Goal: Task Accomplishment & Management: Complete application form

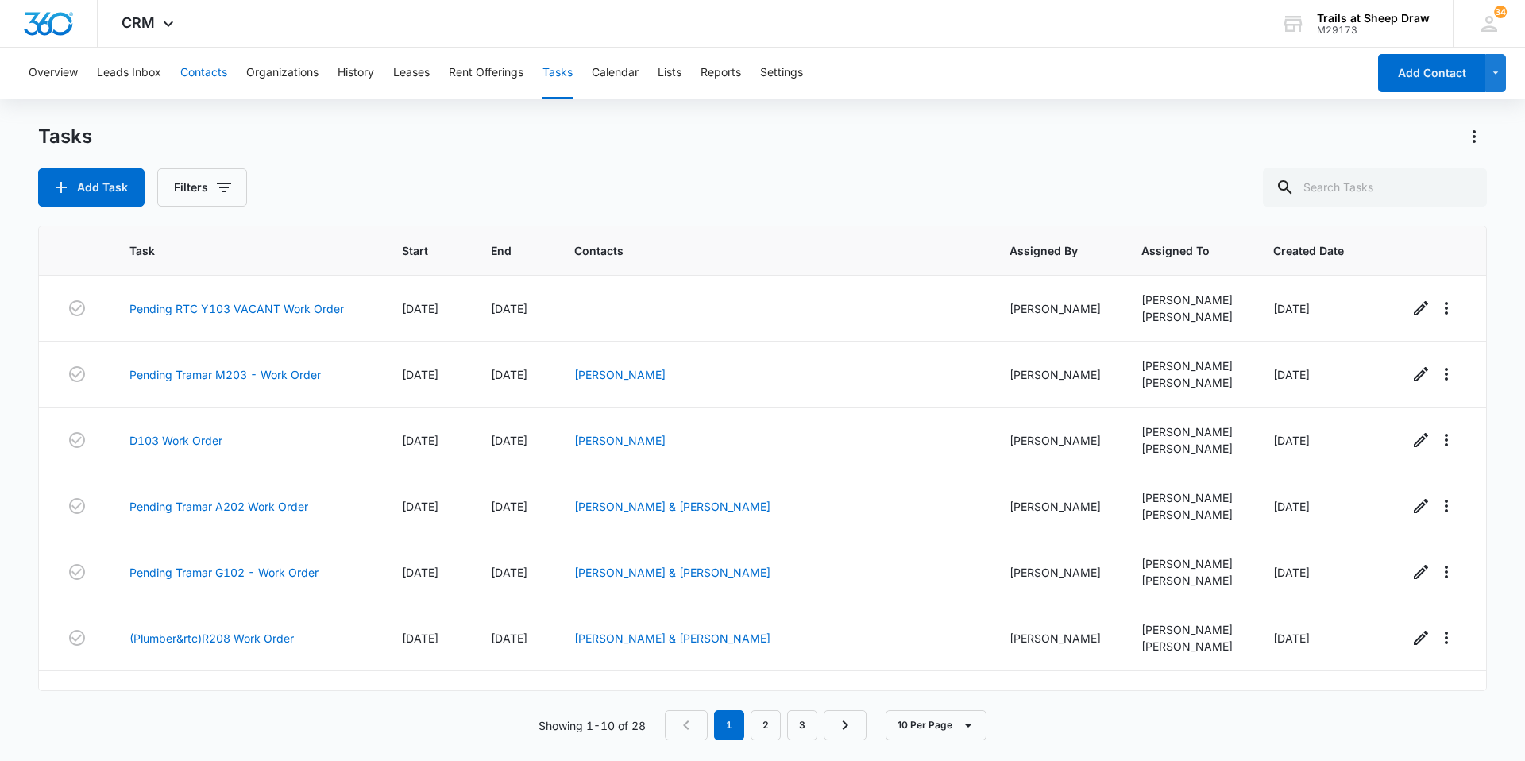
click at [195, 61] on button "Contacts" at bounding box center [203, 73] width 47 height 51
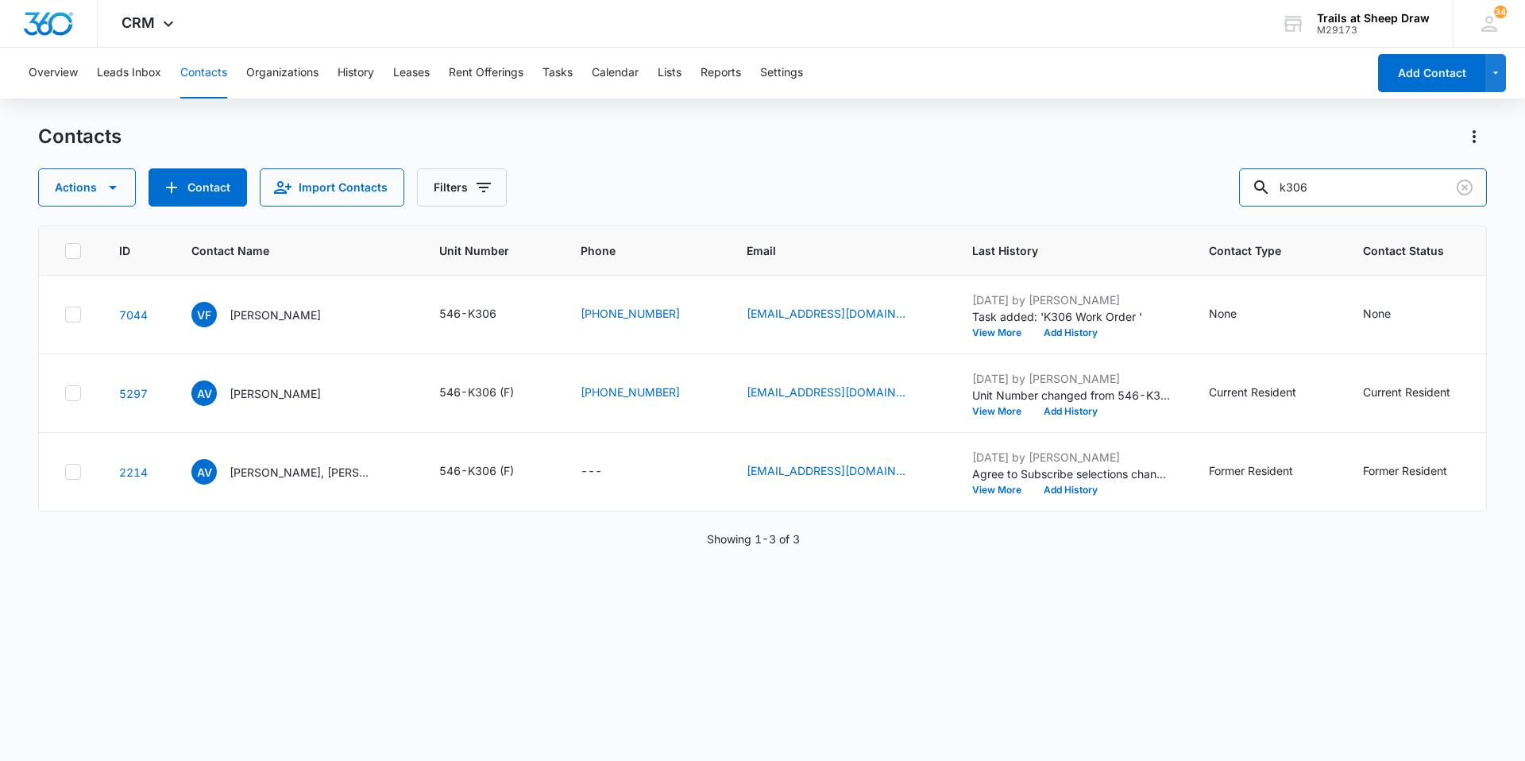
drag, startPoint x: 1344, startPoint y: 185, endPoint x: 1119, endPoint y: 174, distance: 225.1
click at [1147, 182] on div "Actions Contact Import Contacts Filters k306" at bounding box center [762, 187] width 1449 height 38
type input "r301"
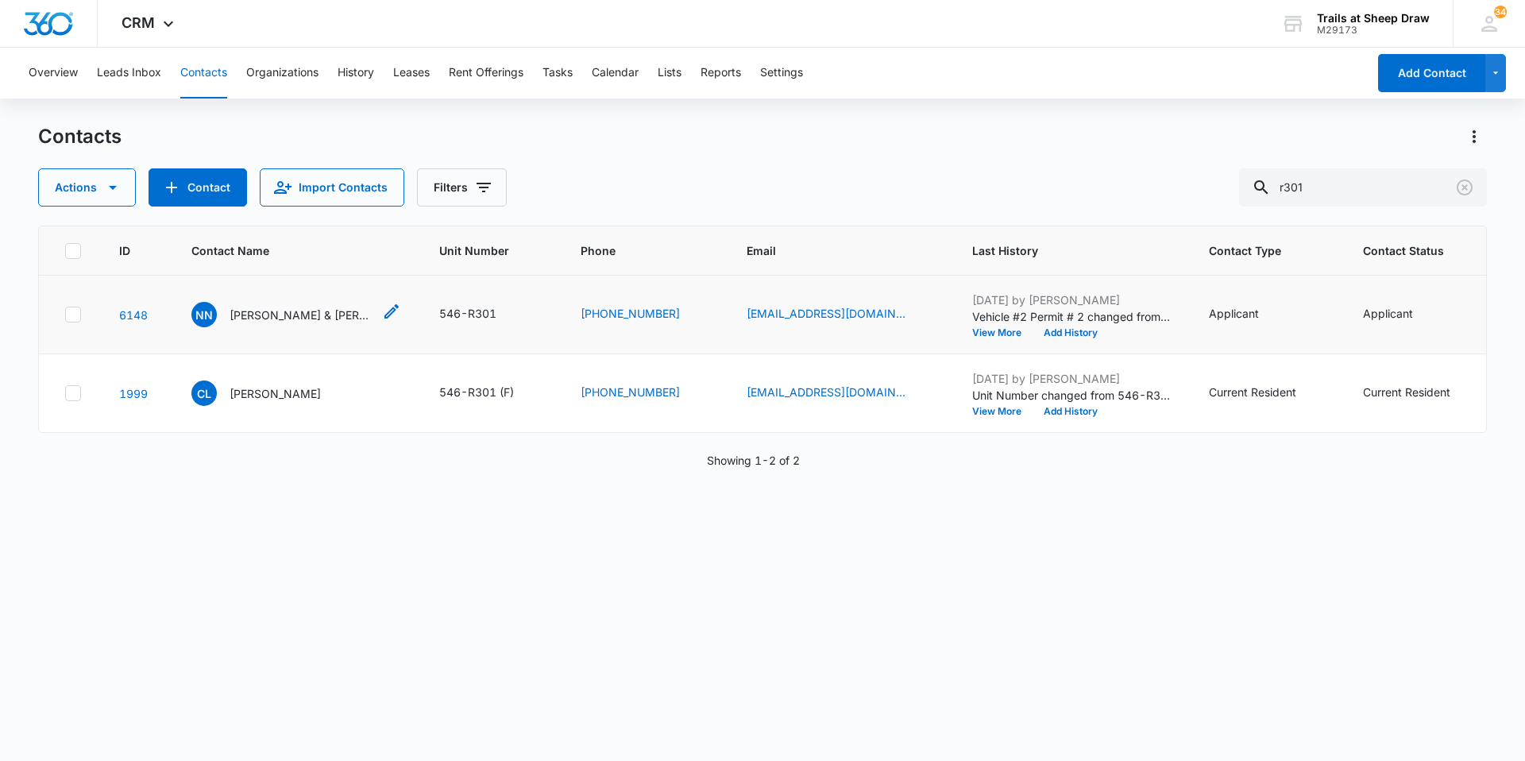
click at [288, 310] on p "[PERSON_NAME] & [PERSON_NAME]" at bounding box center [301, 315] width 143 height 17
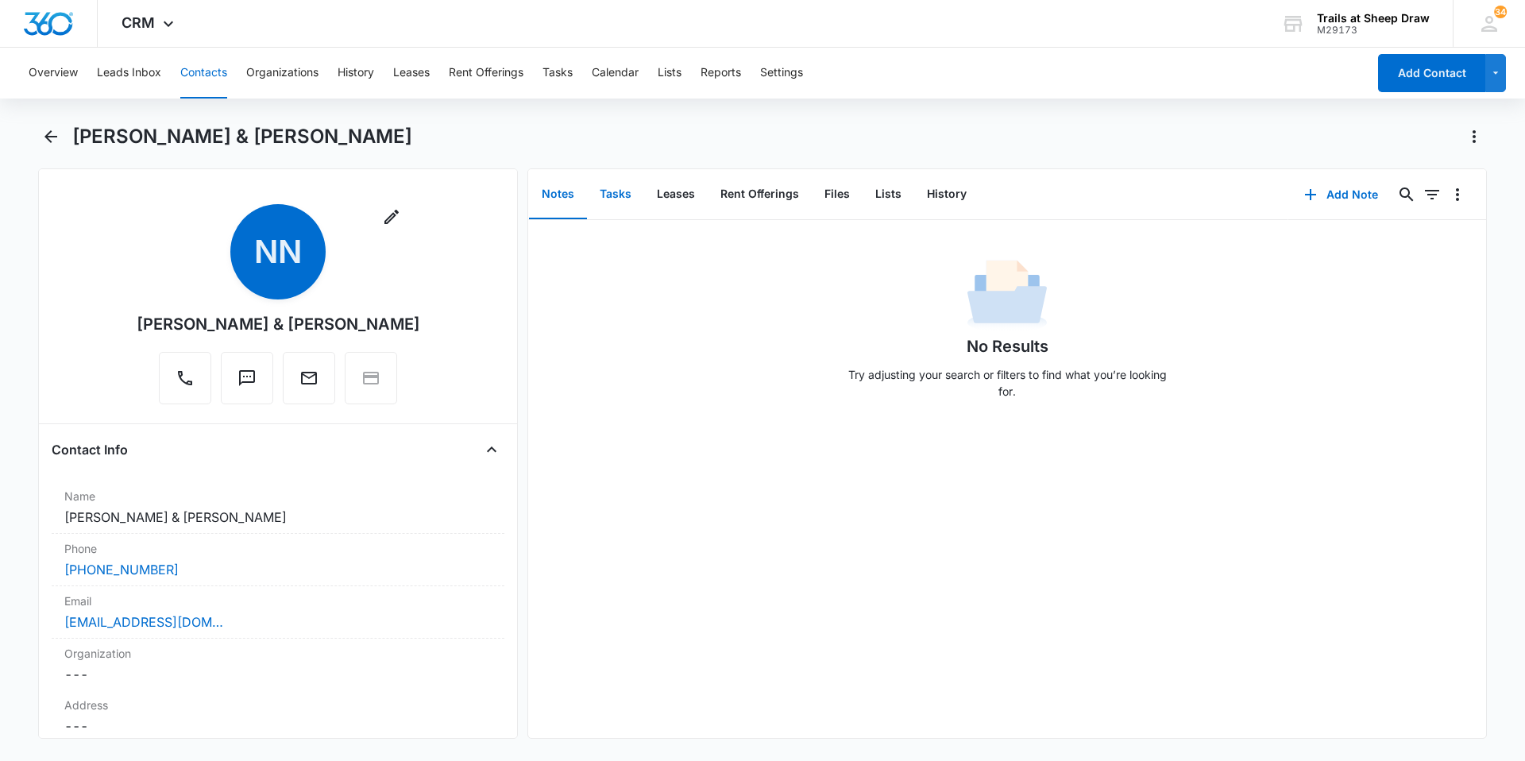
click at [612, 211] on button "Tasks" at bounding box center [615, 194] width 57 height 49
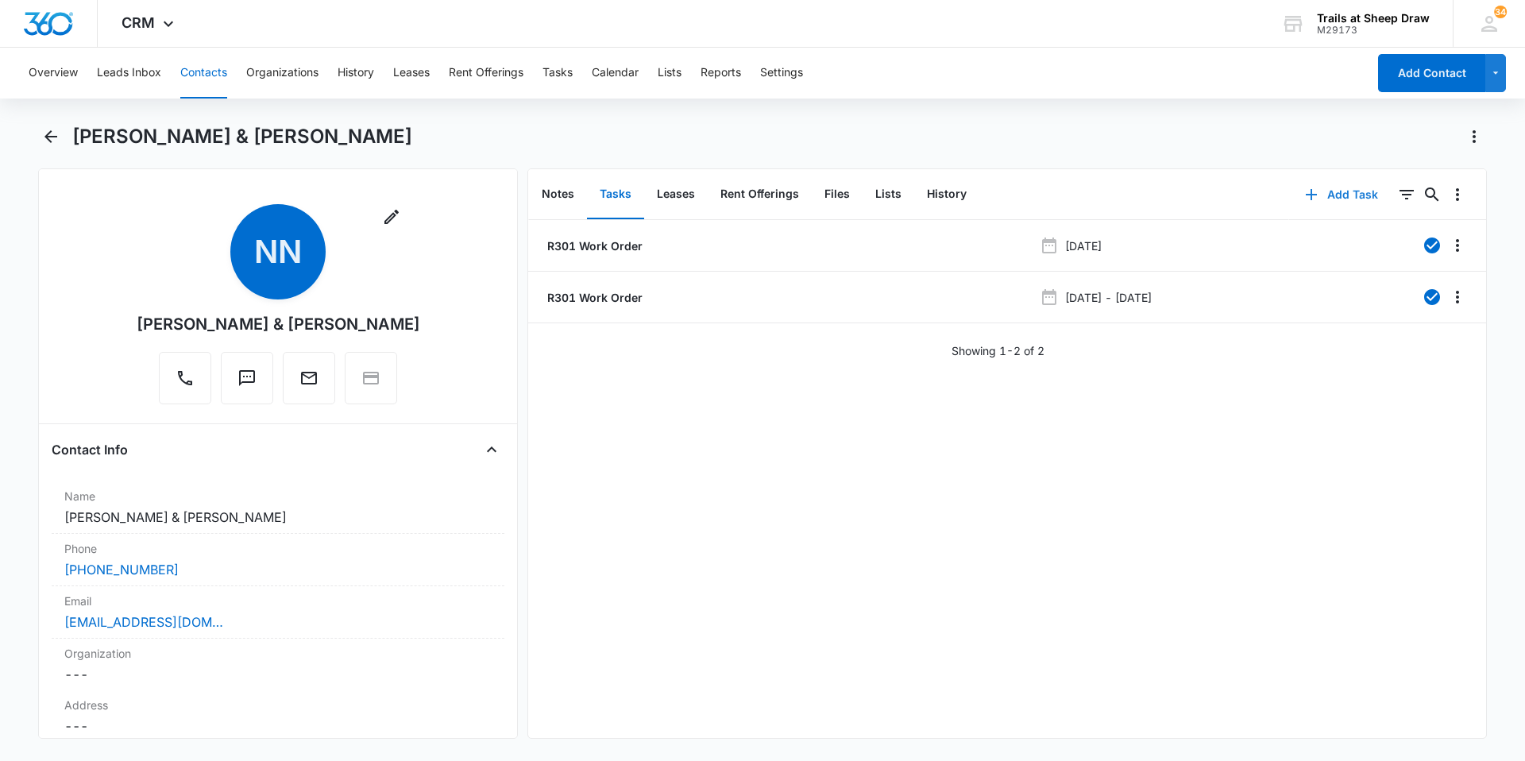
click at [1323, 194] on button "Add Task" at bounding box center [1341, 195] width 105 height 38
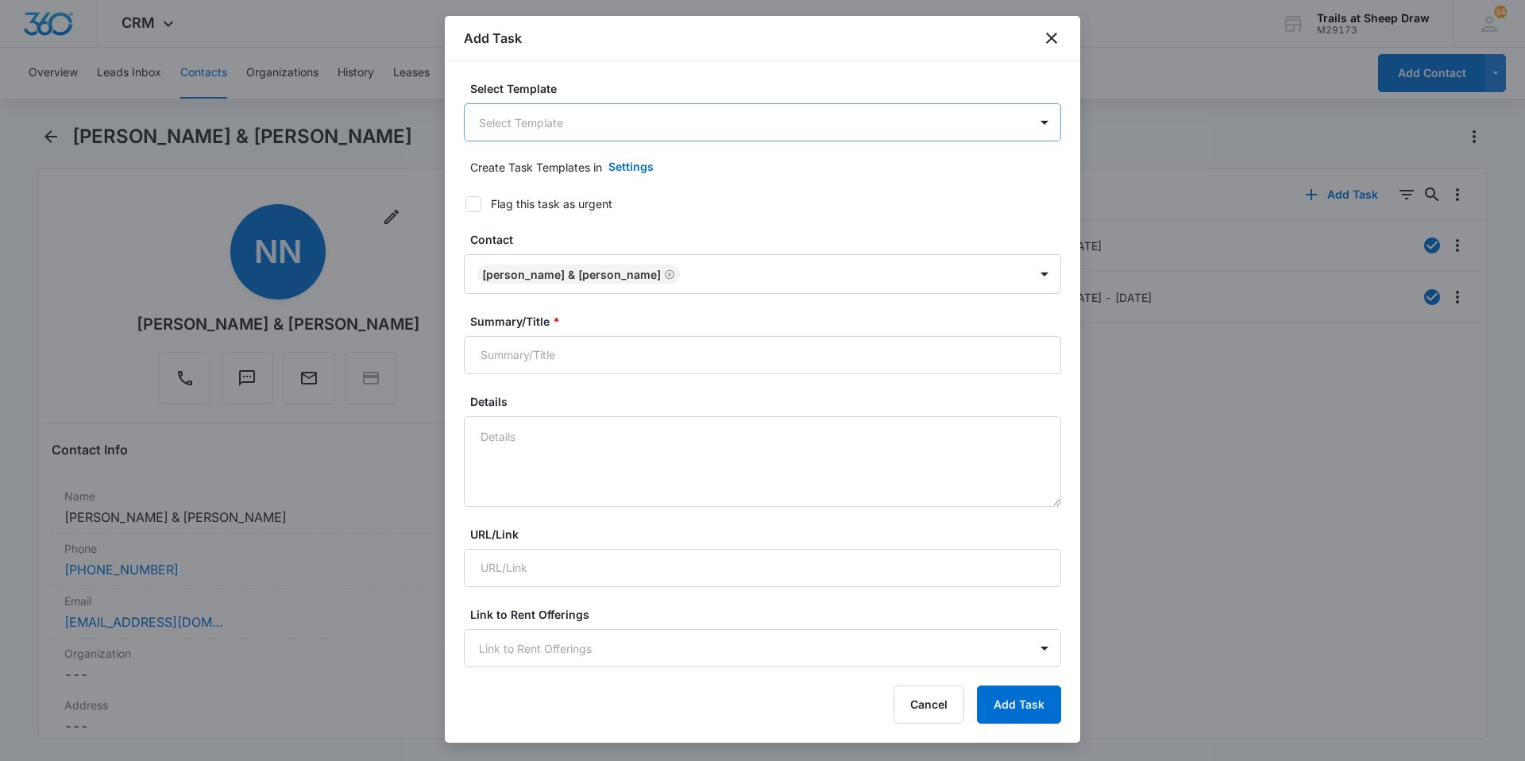
click at [617, 107] on body "CRM Apps Reputation Websites Forms CRM Email Social Content Ads Intelligence Fi…" at bounding box center [762, 380] width 1525 height 761
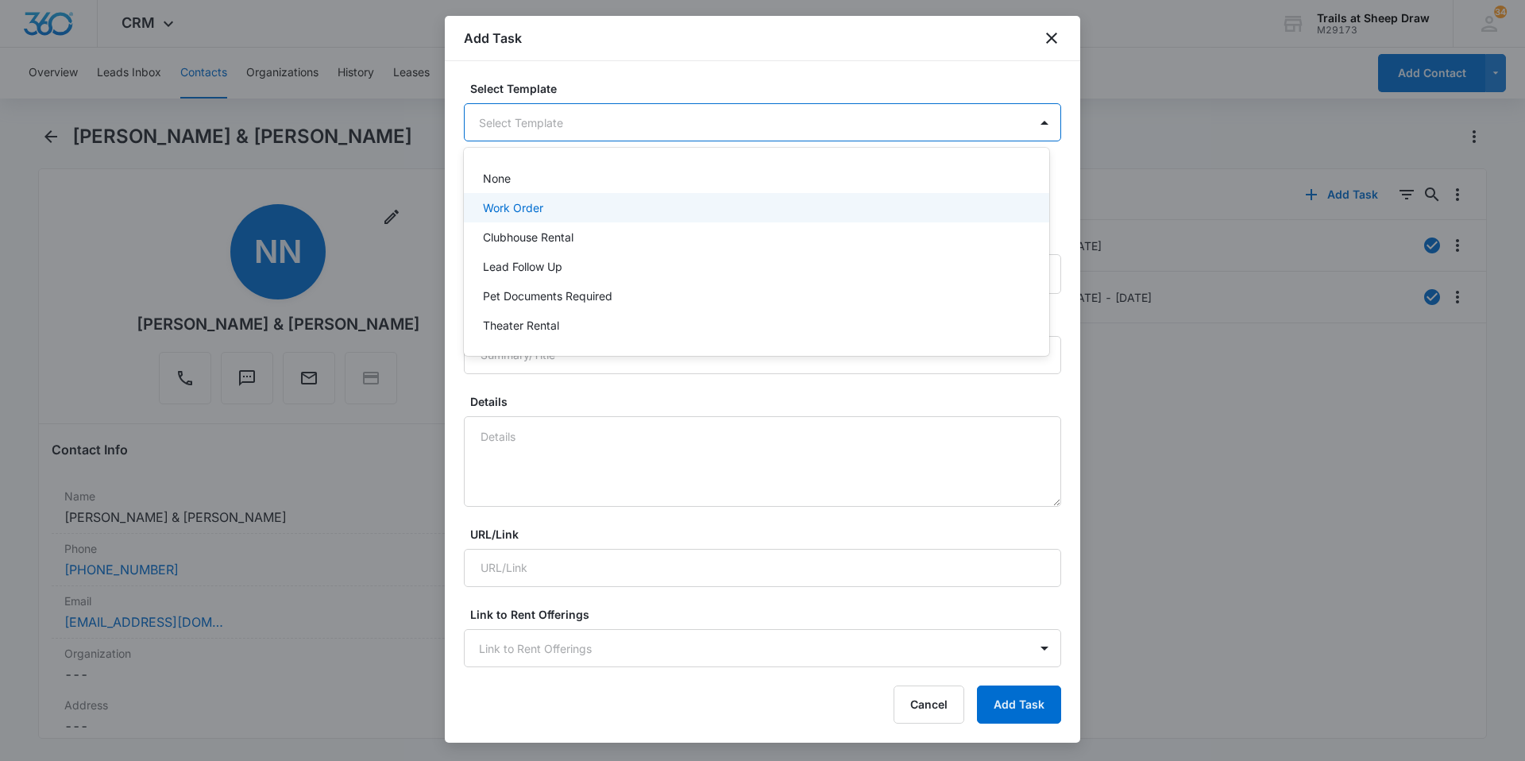
click at [516, 214] on p "Work Order" at bounding box center [513, 207] width 60 height 17
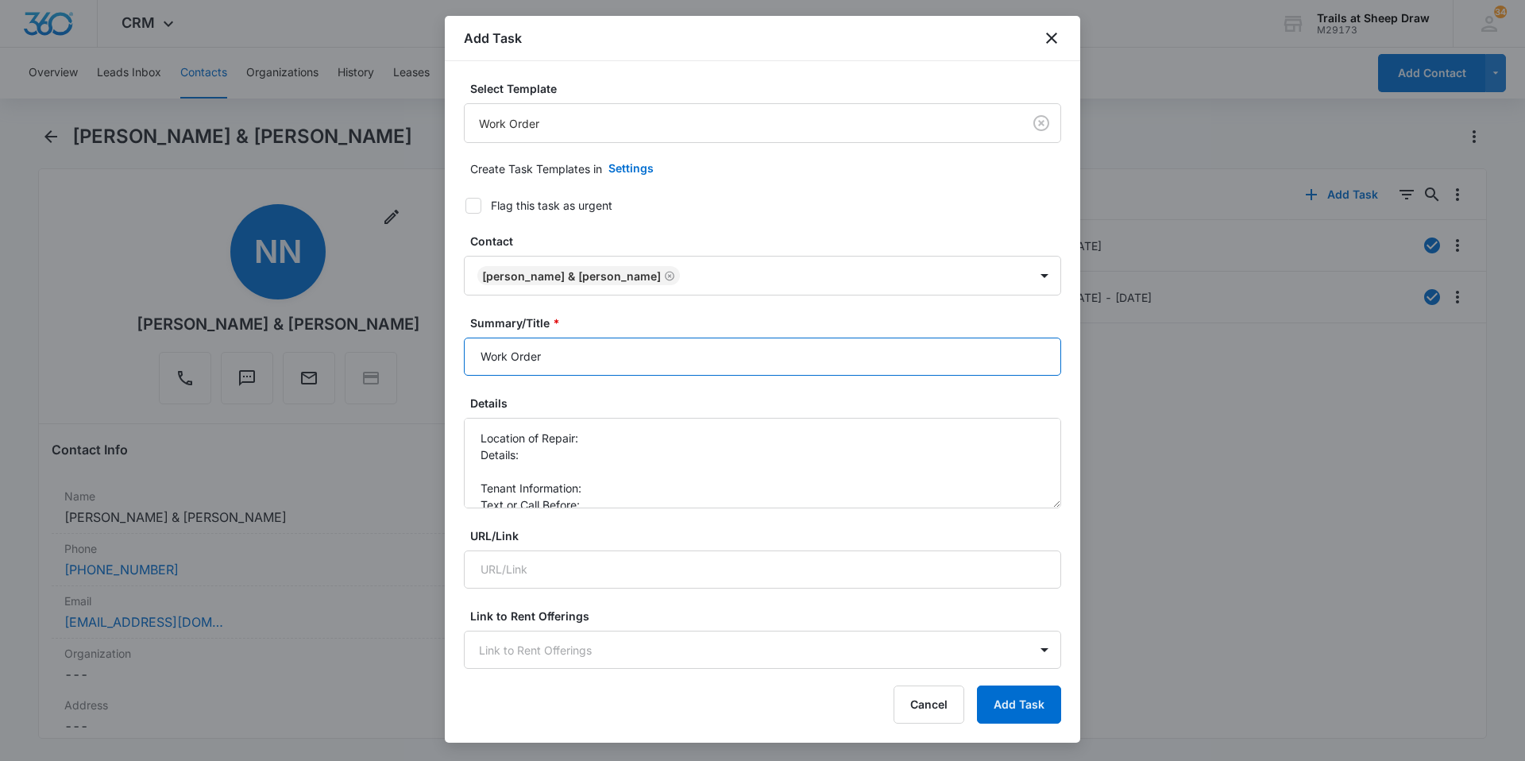
click at [473, 346] on input "Work Order" at bounding box center [762, 357] width 597 height 38
type input "R301 Work Order"
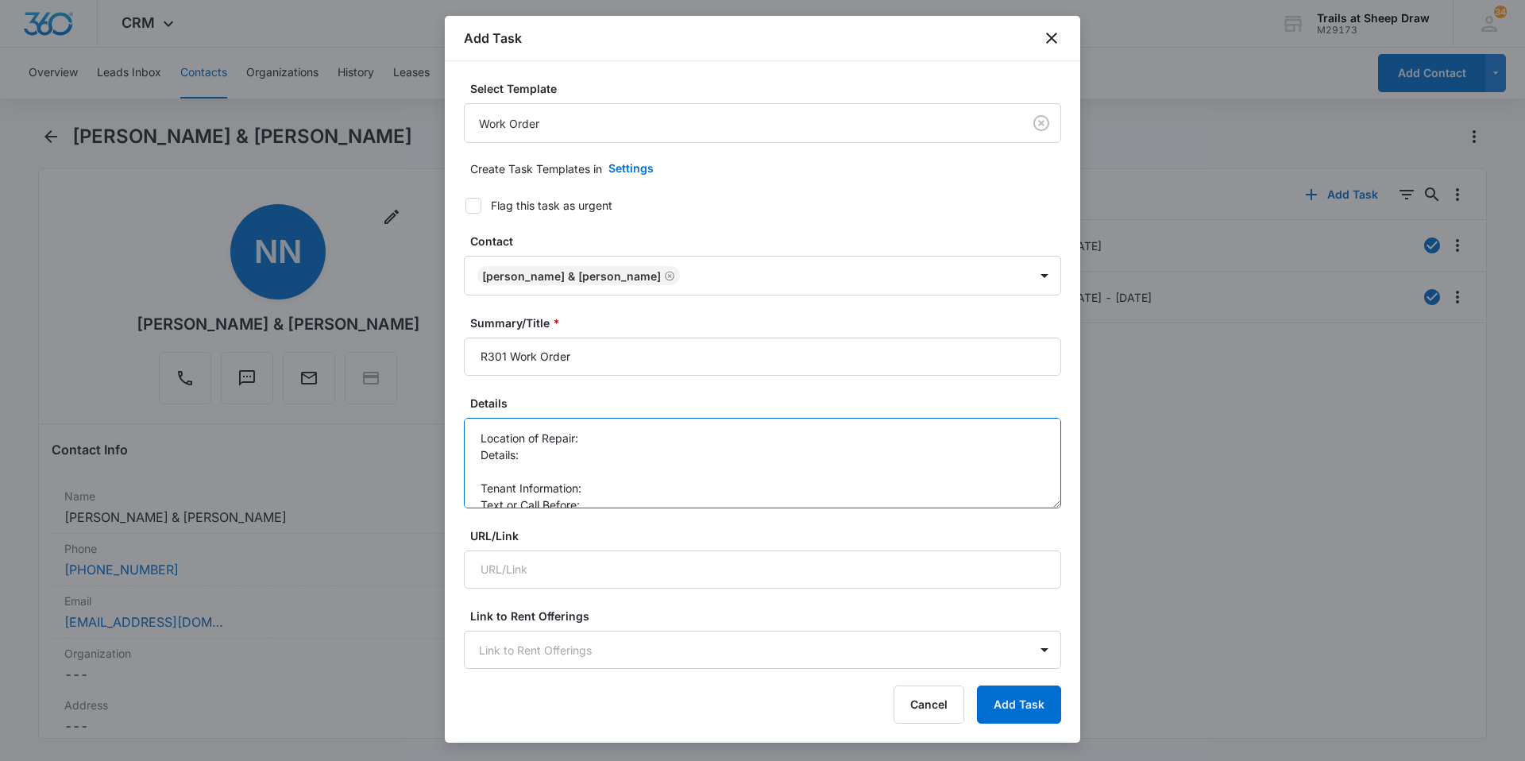
click at [599, 438] on textarea "Location of Repair: Details: Tenant Information: Text or Call Before:" at bounding box center [762, 463] width 597 height 91
drag, startPoint x: 609, startPoint y: 446, endPoint x: 566, endPoint y: 442, distance: 43.9
click at [566, 442] on textarea "Location of Repair: Garabage Disposal Details: Tenant Information: Text or Call…" at bounding box center [762, 463] width 597 height 91
click at [481, 460] on textarea "Location of Repair: Garbage Disposal Details: Tenant Information: Text or Call …" at bounding box center [762, 463] width 597 height 91
click at [504, 470] on textarea "Location of Repair: Garbage Disposal Details: Tenant Information: Text or Call …" at bounding box center [762, 463] width 597 height 91
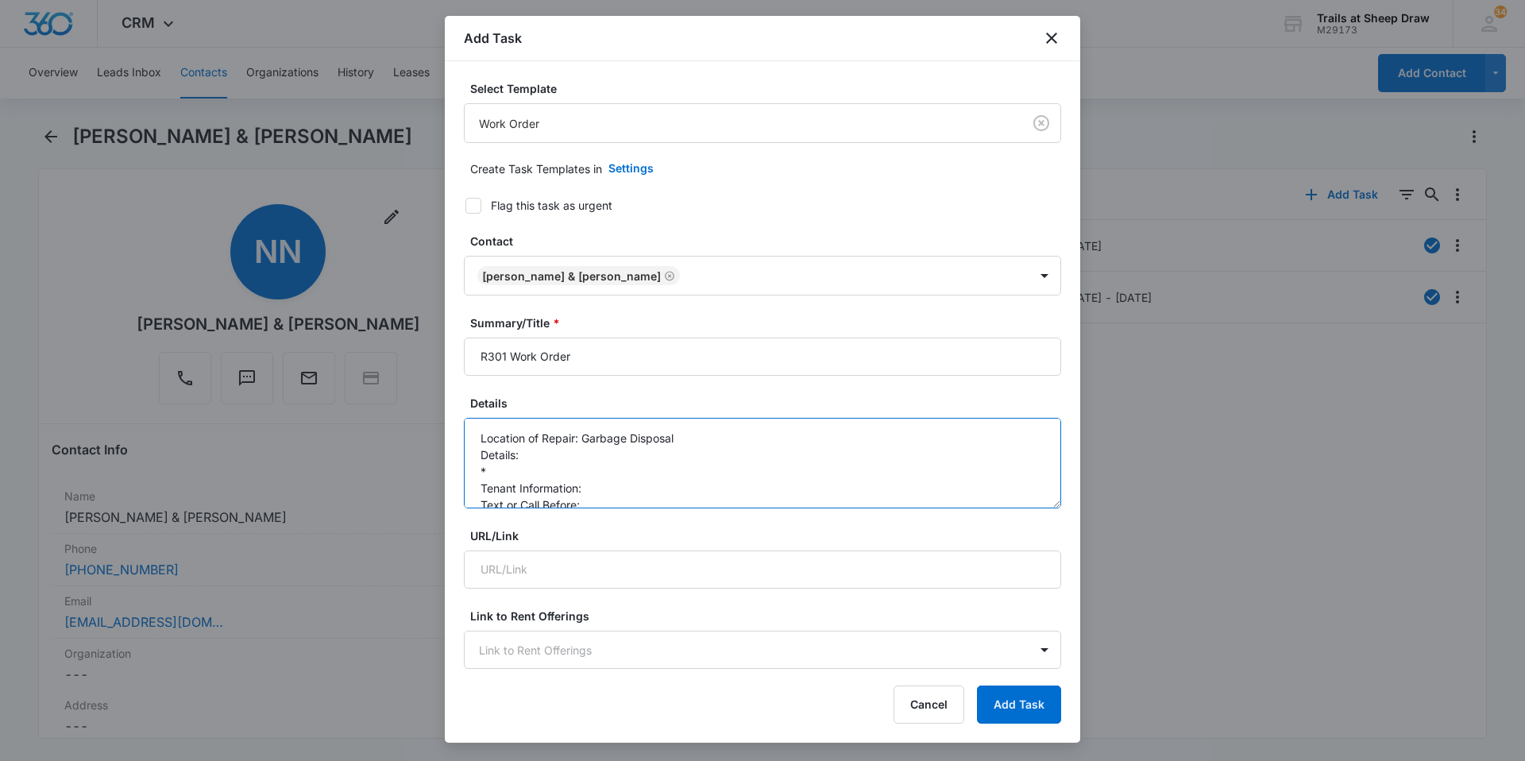
click at [585, 483] on textarea "Location of Repair: Garbage Disposal Details: * Tenant Information: Text or Cal…" at bounding box center [762, 463] width 597 height 91
click at [609, 496] on textarea "Location of Repair: Garbage Disposal Details: * Tenant Information: Text or Cal…" at bounding box center [762, 463] width 597 height 91
click at [606, 470] on textarea "Location of Repair: Garbage Disposal Details: * Tenant Information: Text or Cal…" at bounding box center [762, 463] width 597 height 91
click at [570, 458] on textarea "Location of Repair: Garbage Disposal Details: * Tenant Information: [PERSON_NAM…" at bounding box center [762, 463] width 597 height 91
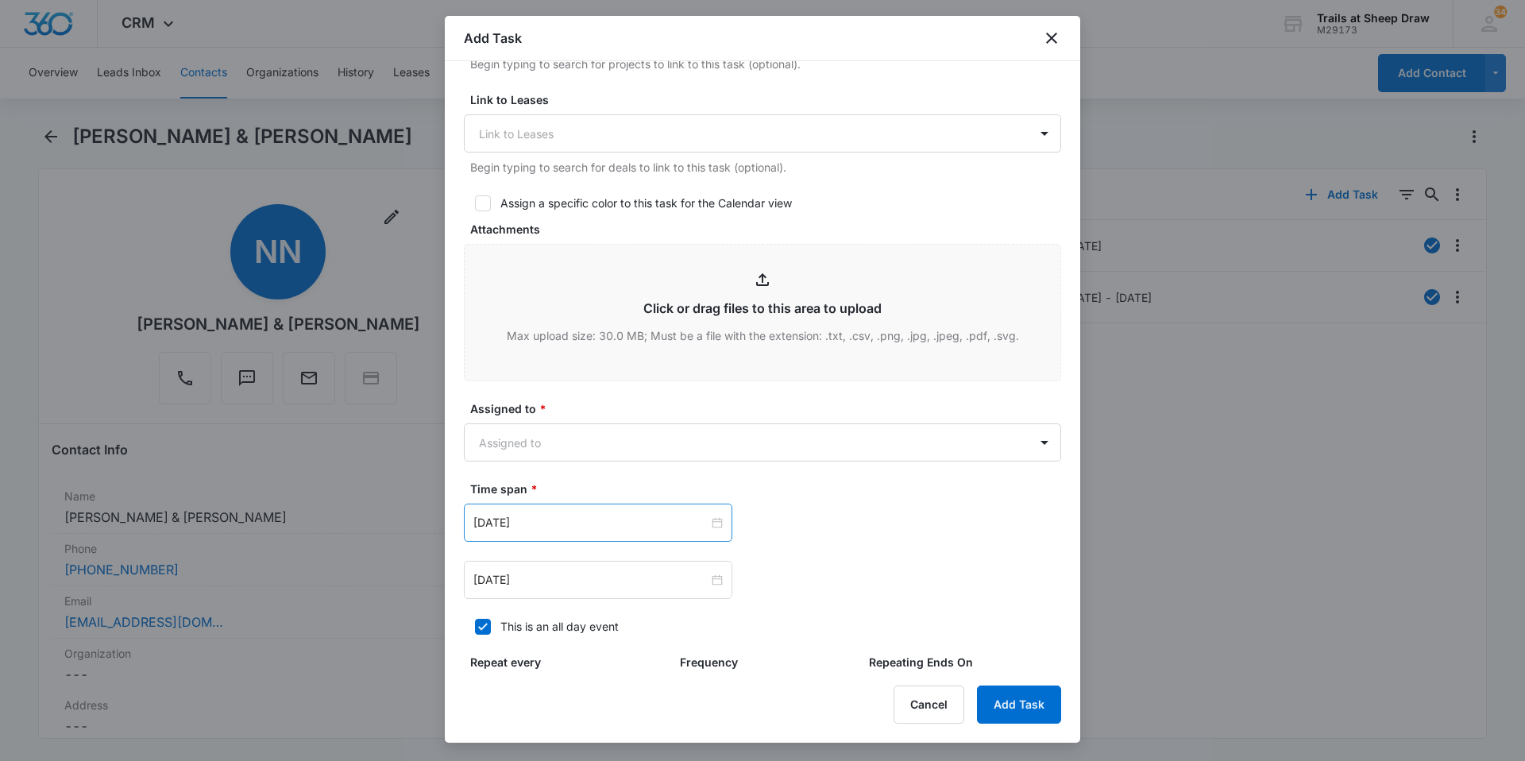
scroll to position [635, 0]
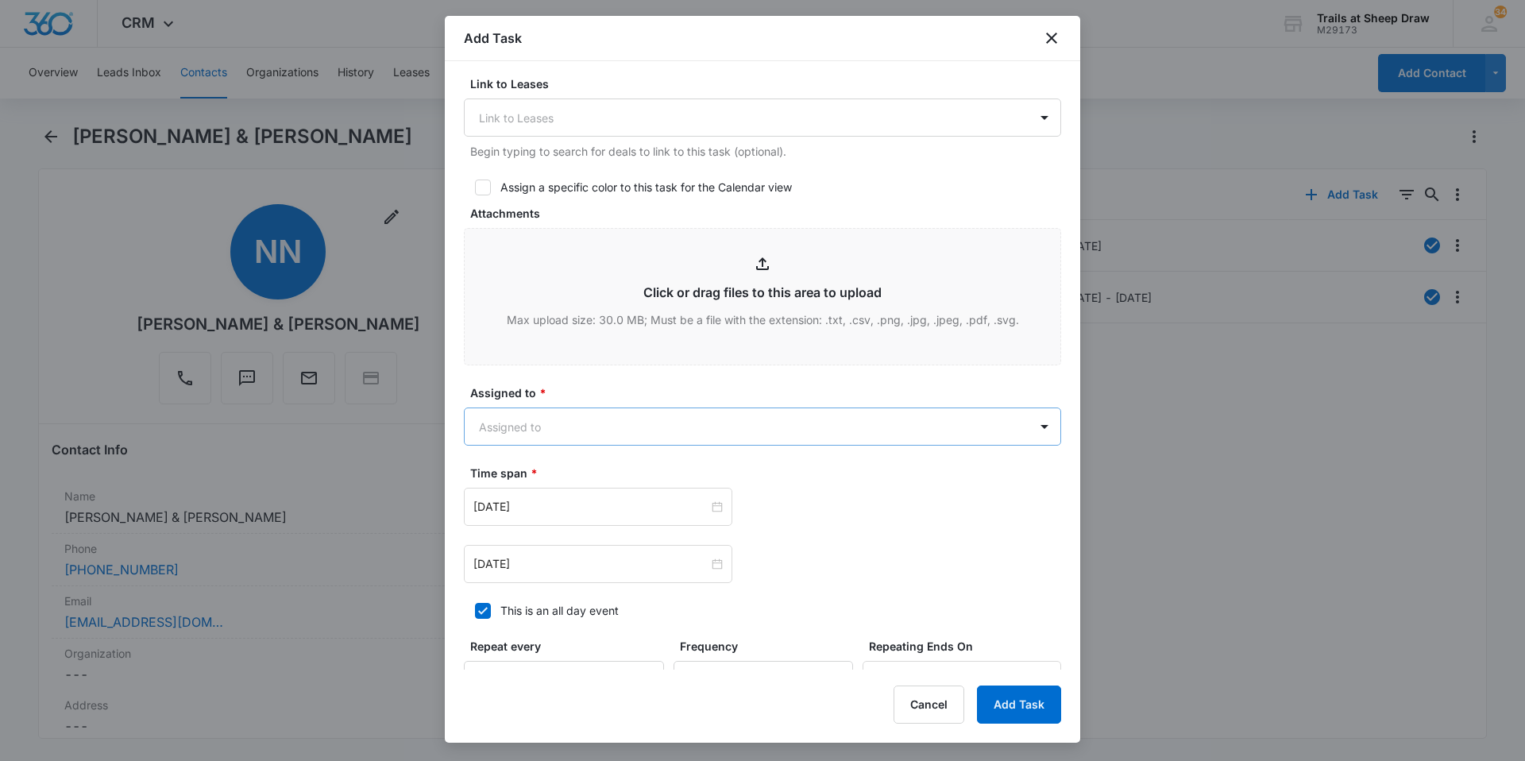
type textarea "Location of Repair: Garbage Disposal Details: *Garbage disposal not turning on.…"
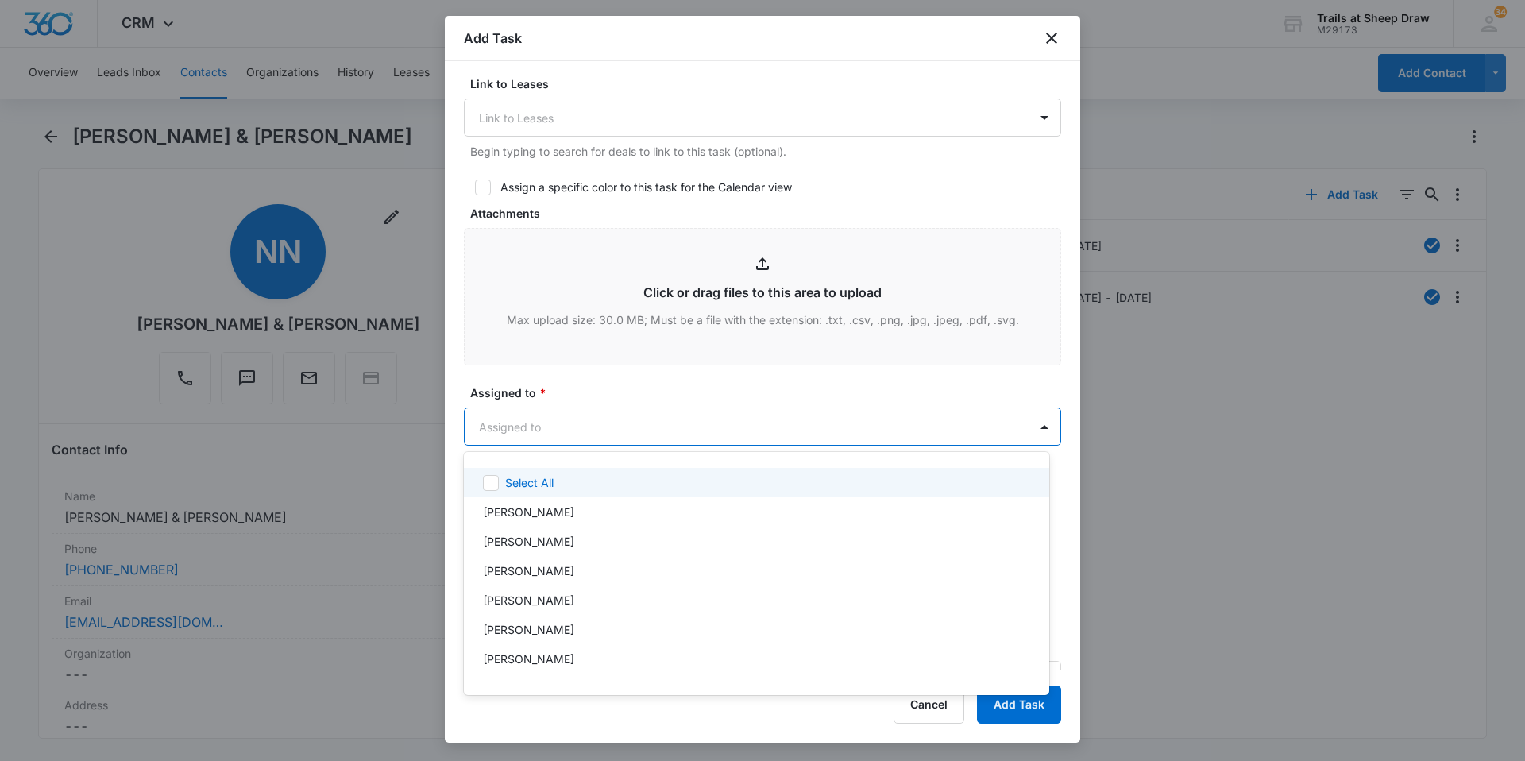
click at [587, 428] on body "CRM Apps Reputation Websites Forms CRM Email Social Content Ads Intelligence Fi…" at bounding box center [762, 380] width 1525 height 761
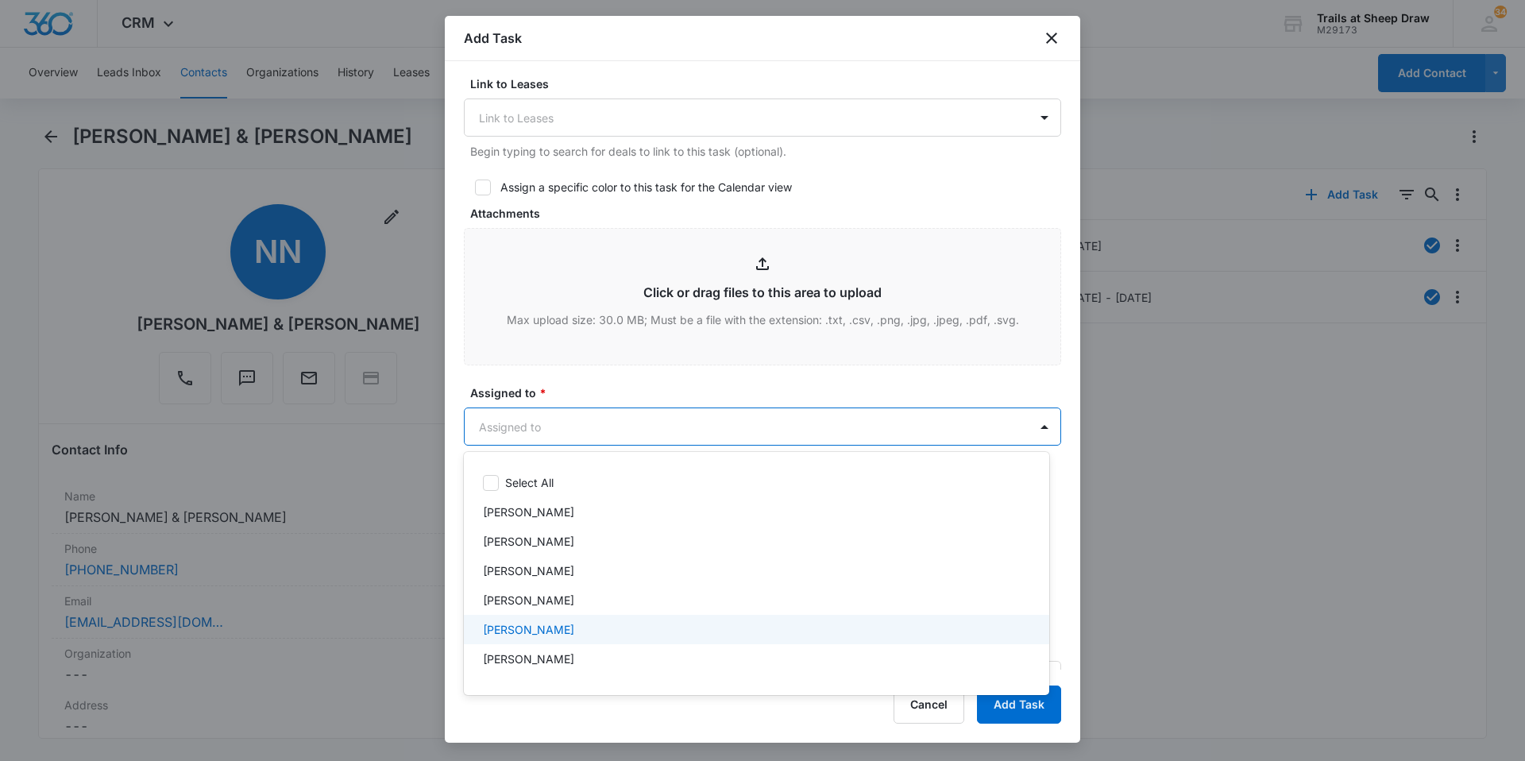
click at [558, 621] on p "[PERSON_NAME]" at bounding box center [528, 629] width 91 height 17
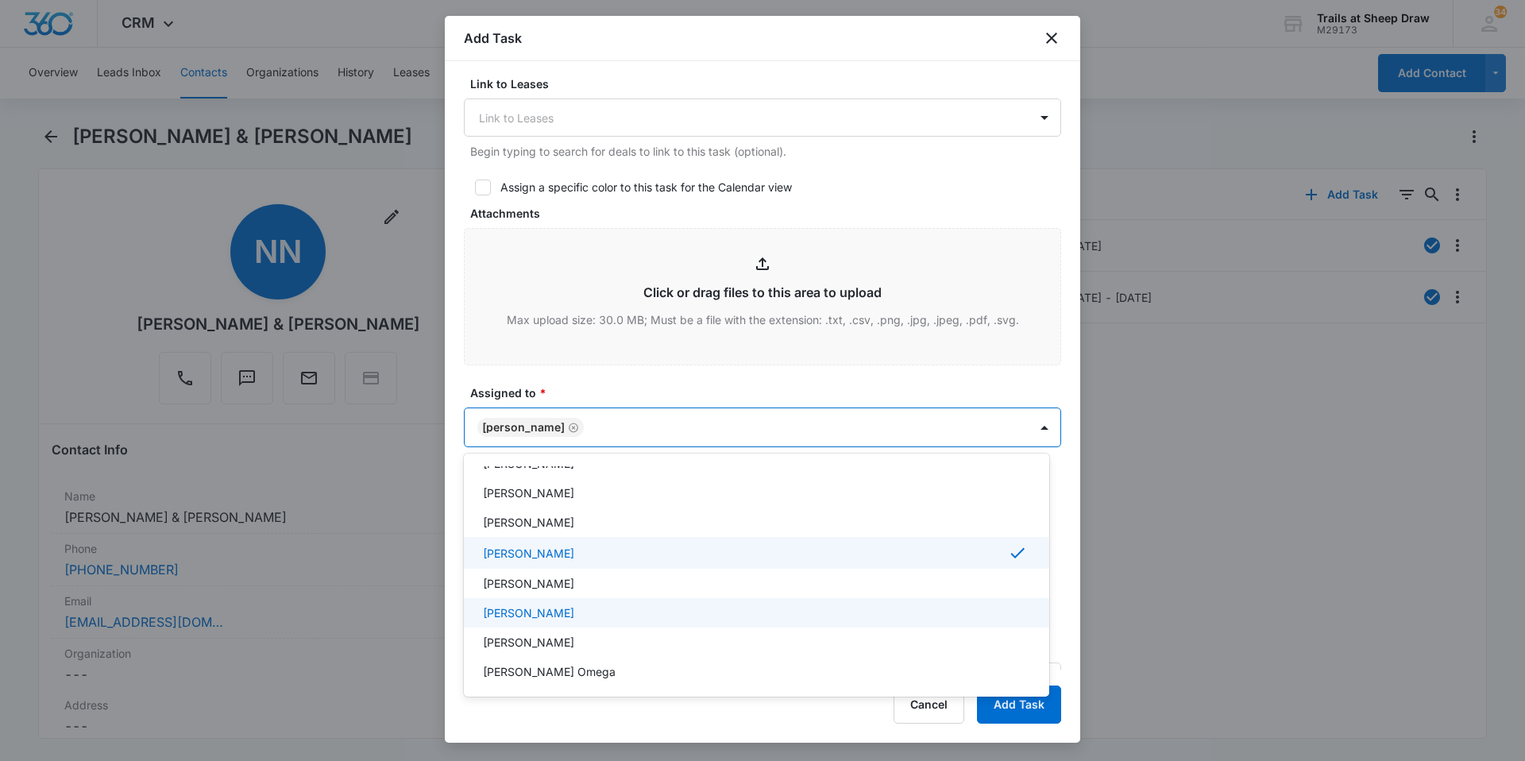
click at [545, 611] on p "[PERSON_NAME]" at bounding box center [528, 612] width 91 height 17
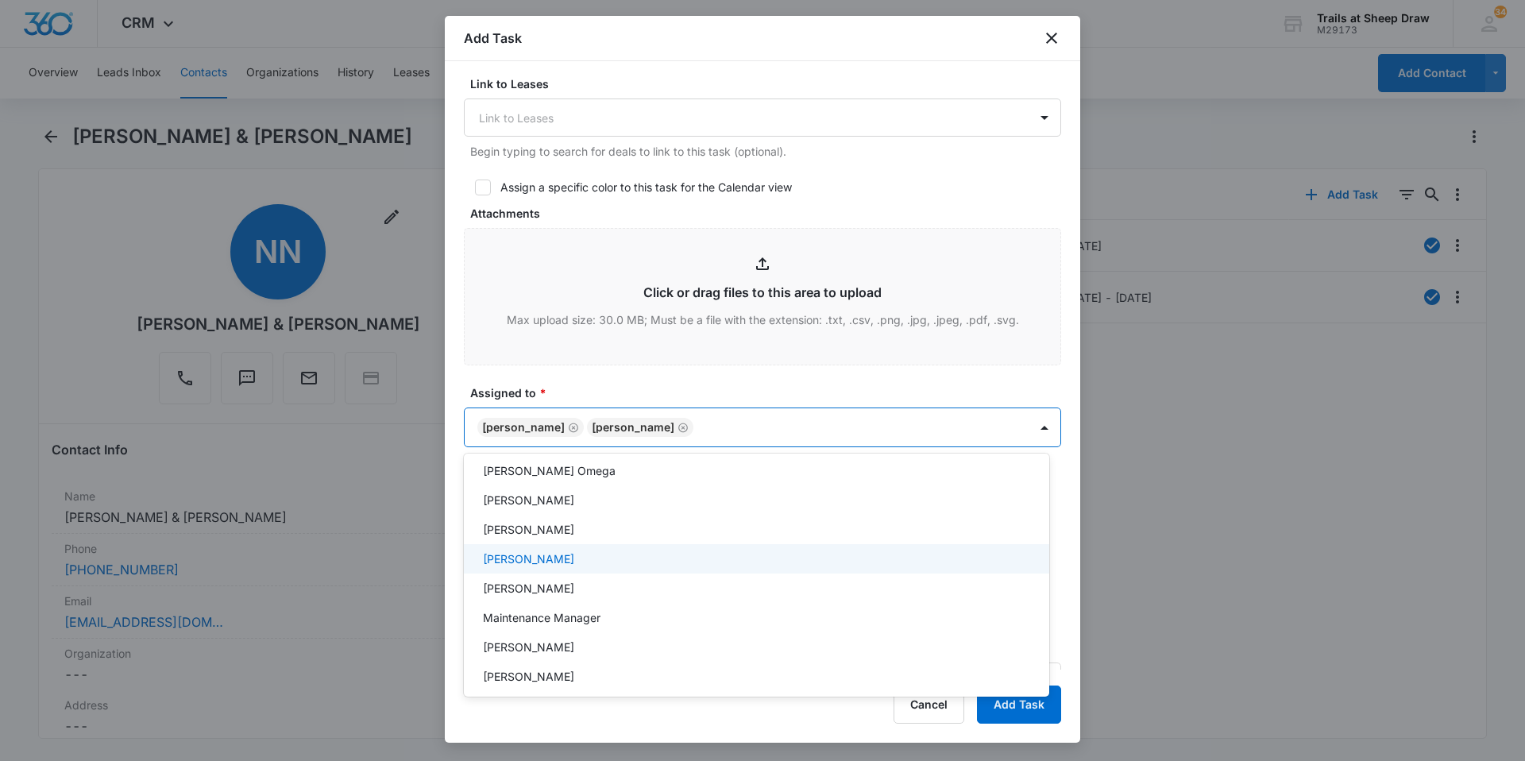
scroll to position [318, 0]
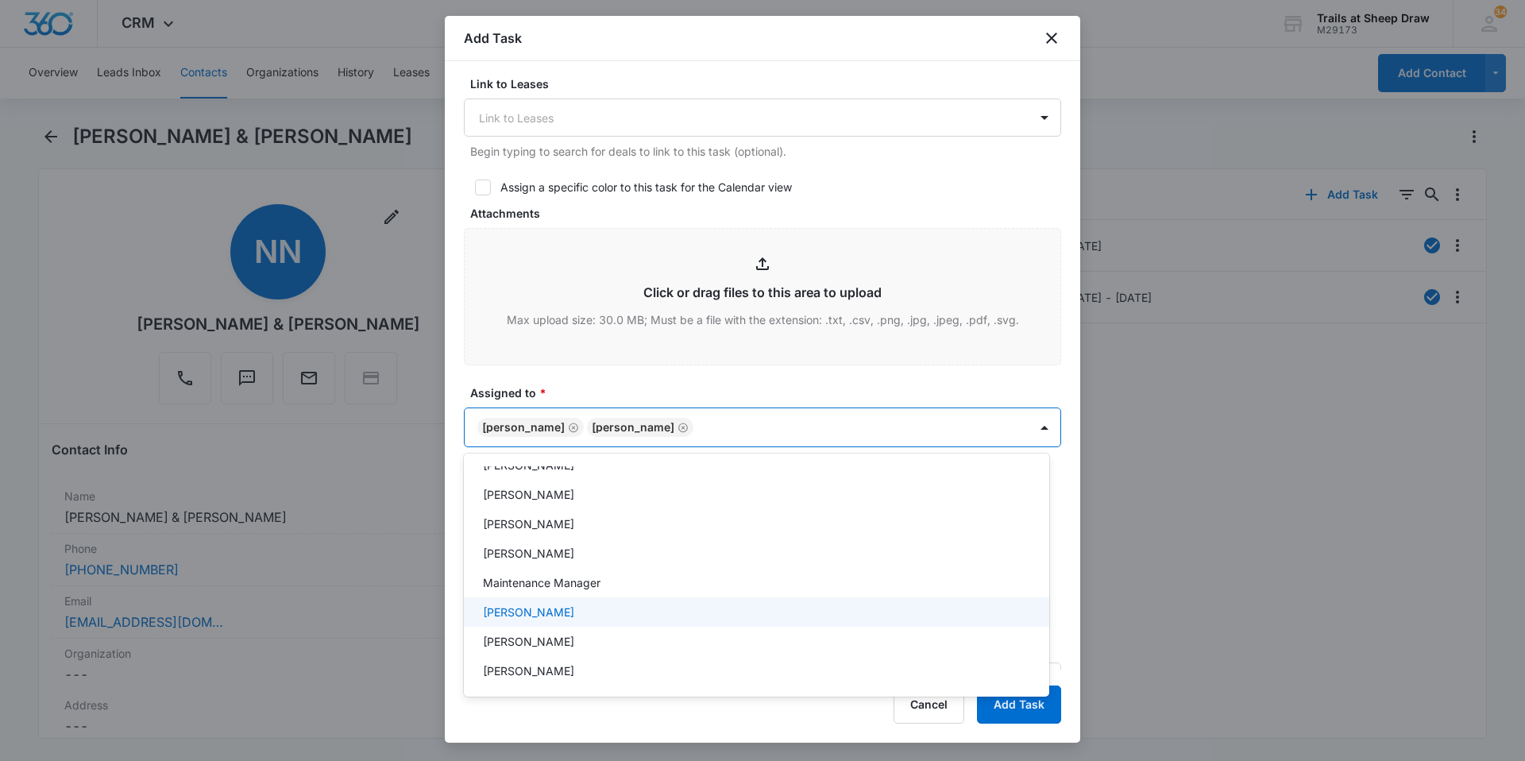
click at [552, 611] on p "[PERSON_NAME]" at bounding box center [528, 612] width 91 height 17
click at [981, 425] on div at bounding box center [762, 380] width 1525 height 761
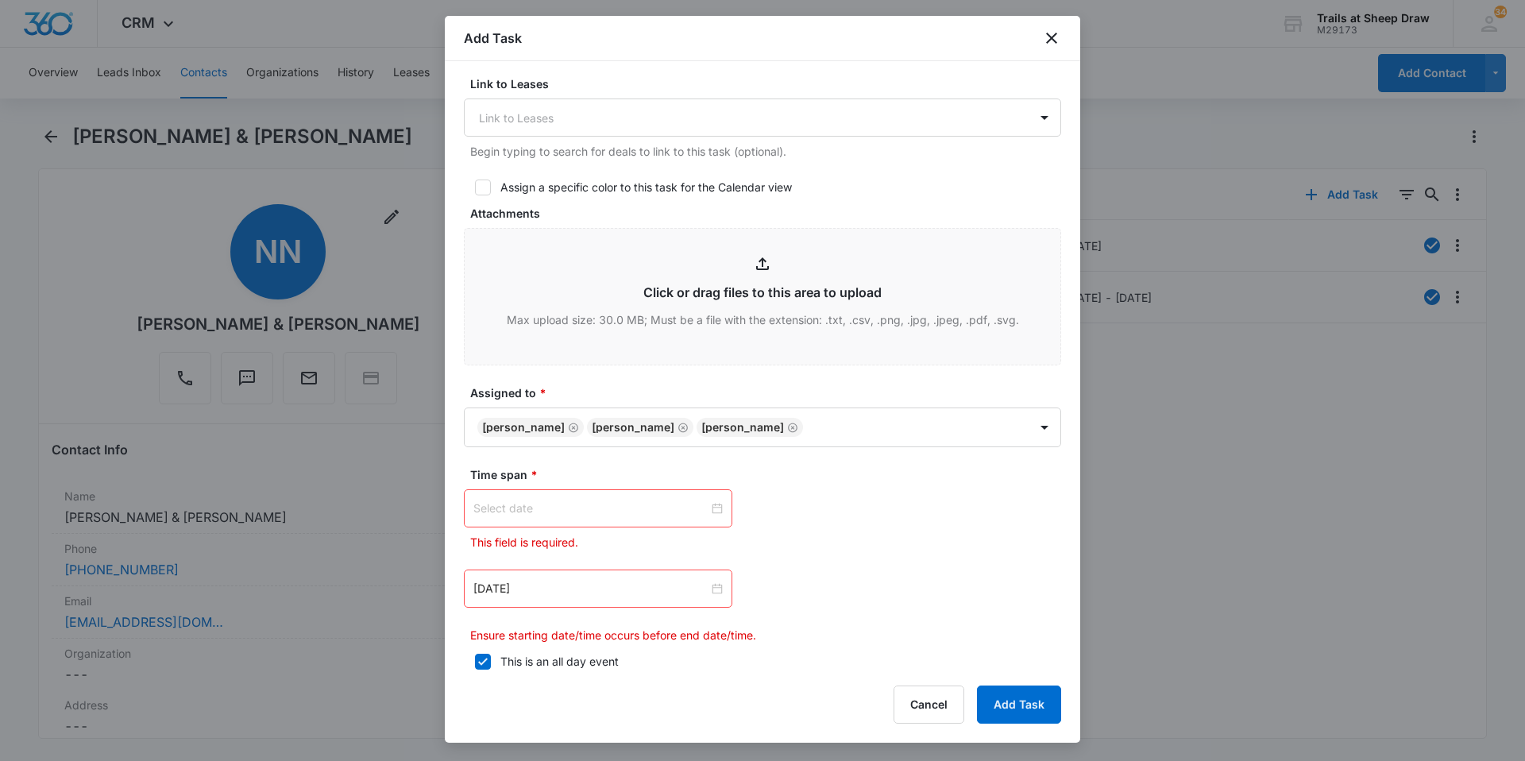
click at [714, 508] on div at bounding box center [597, 508] width 249 height 17
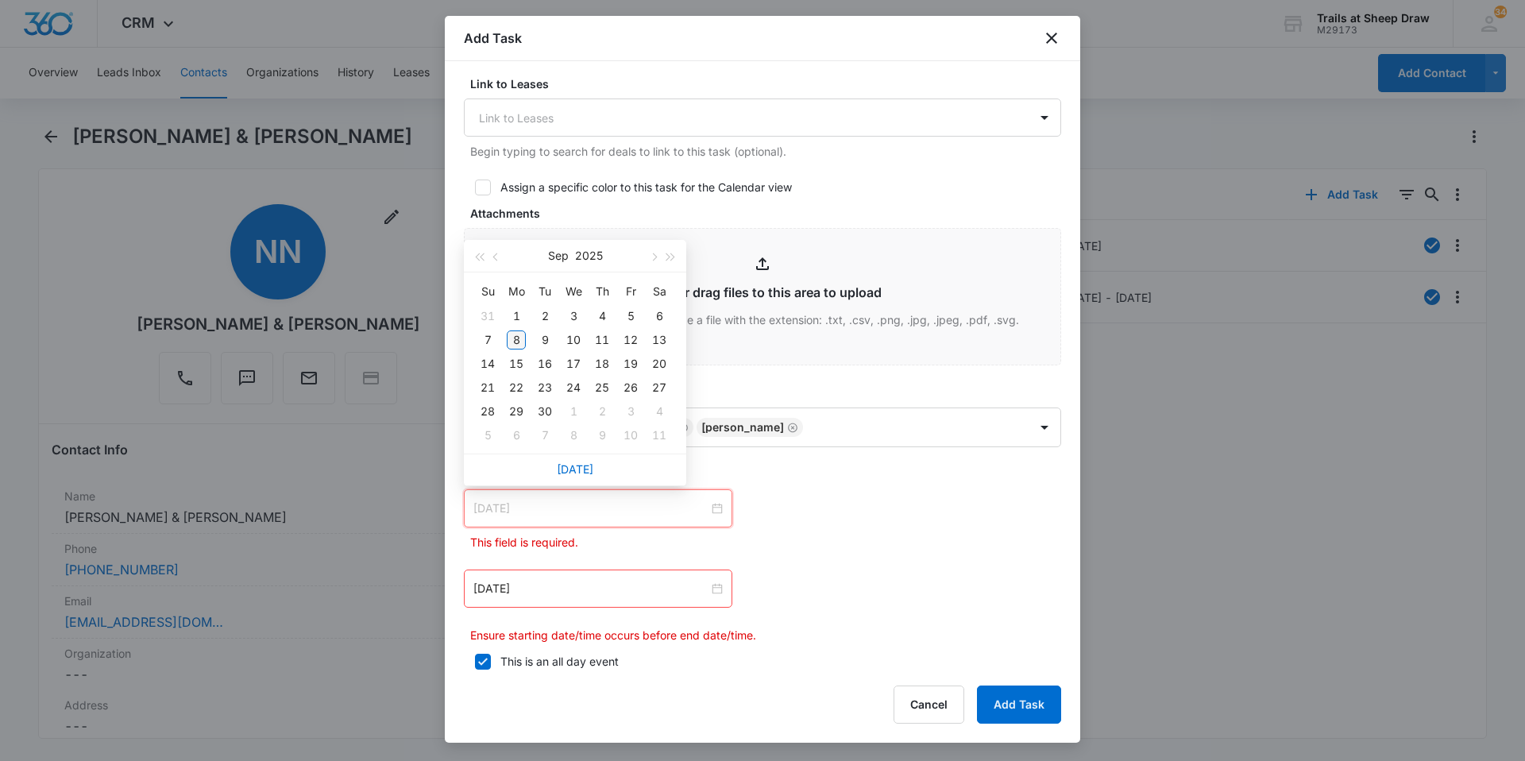
type input "[DATE]"
click at [522, 334] on div "8" at bounding box center [516, 339] width 19 height 19
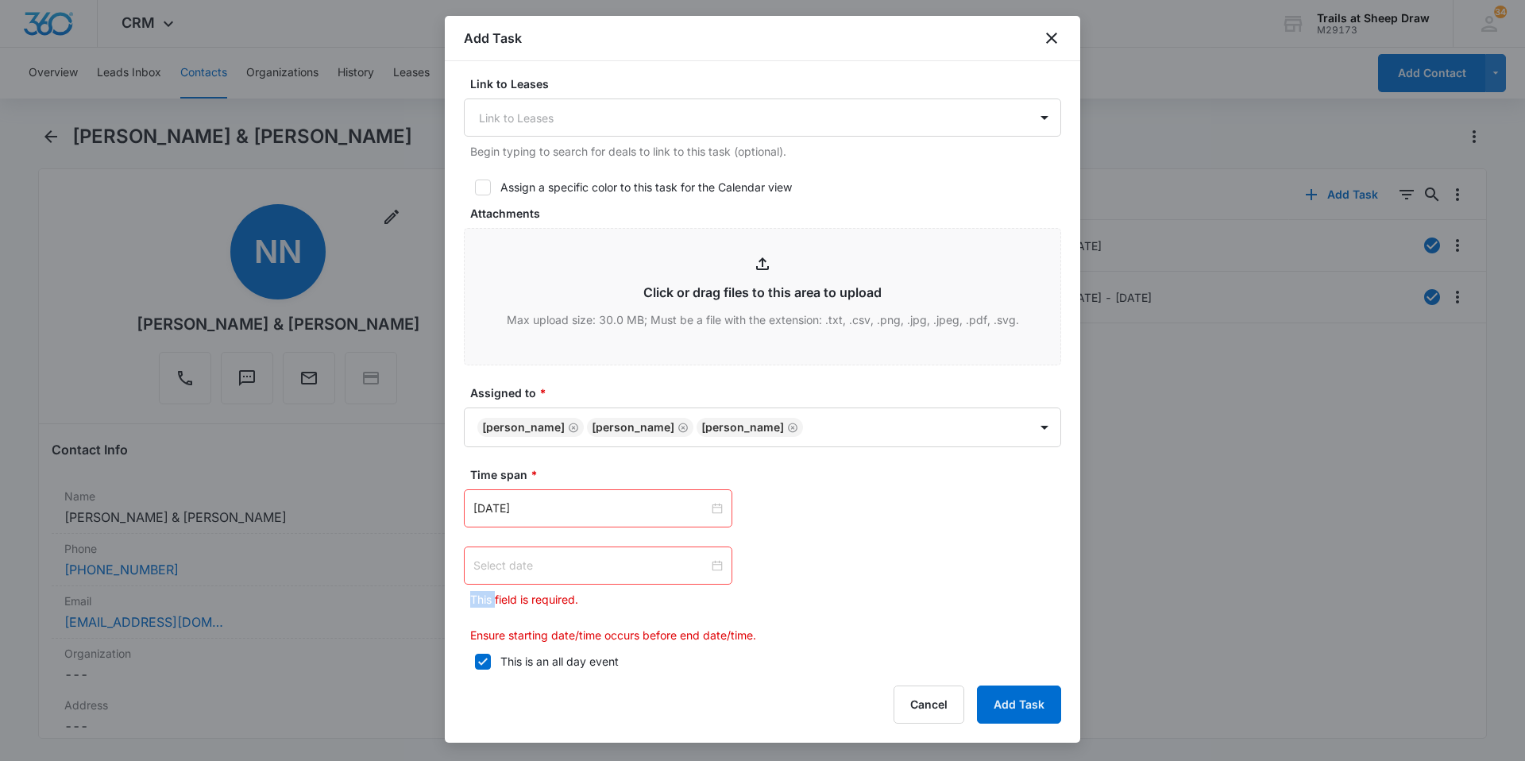
click at [713, 568] on div at bounding box center [597, 565] width 249 height 17
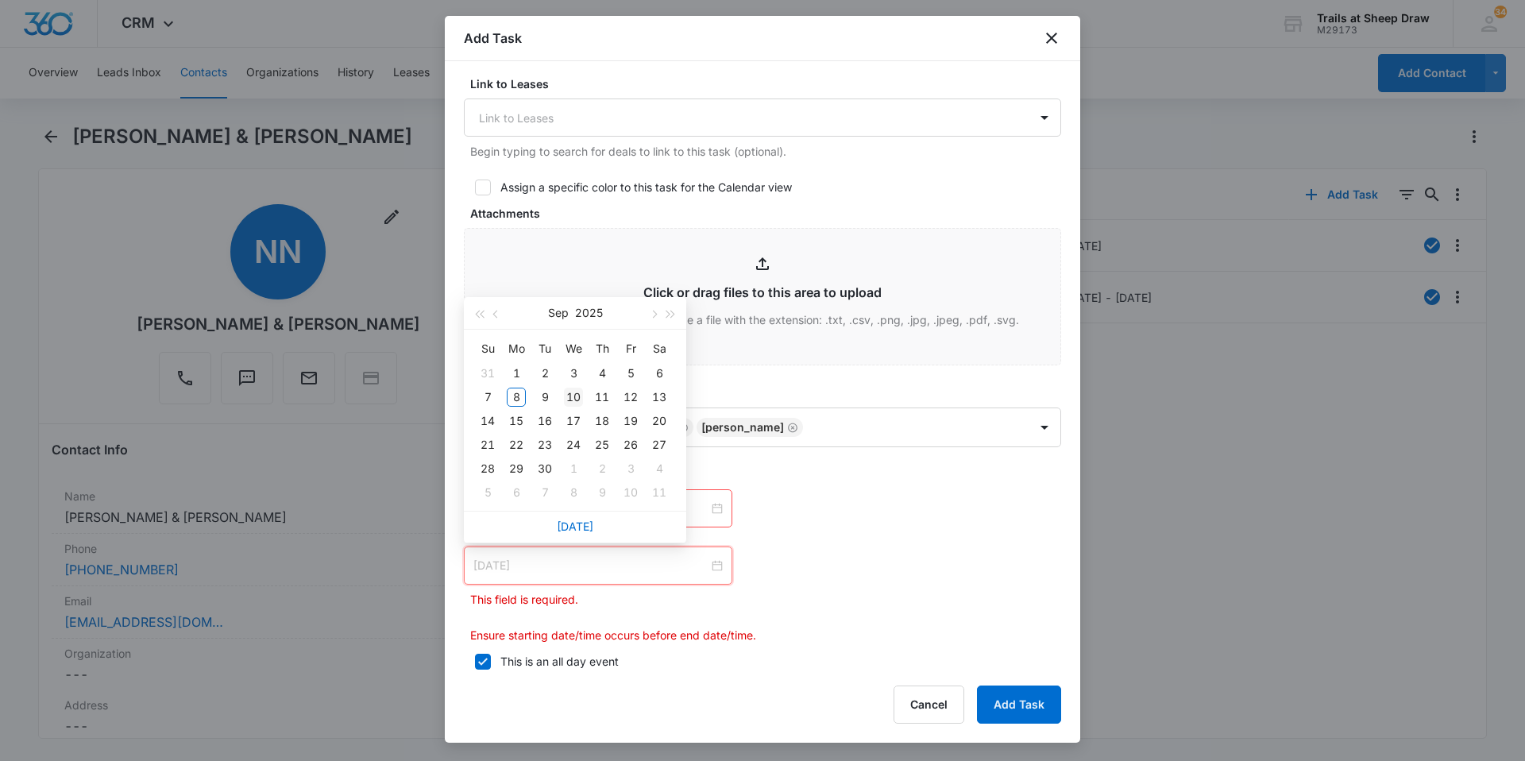
type input "[DATE]"
click at [577, 400] on div "10" at bounding box center [573, 397] width 19 height 19
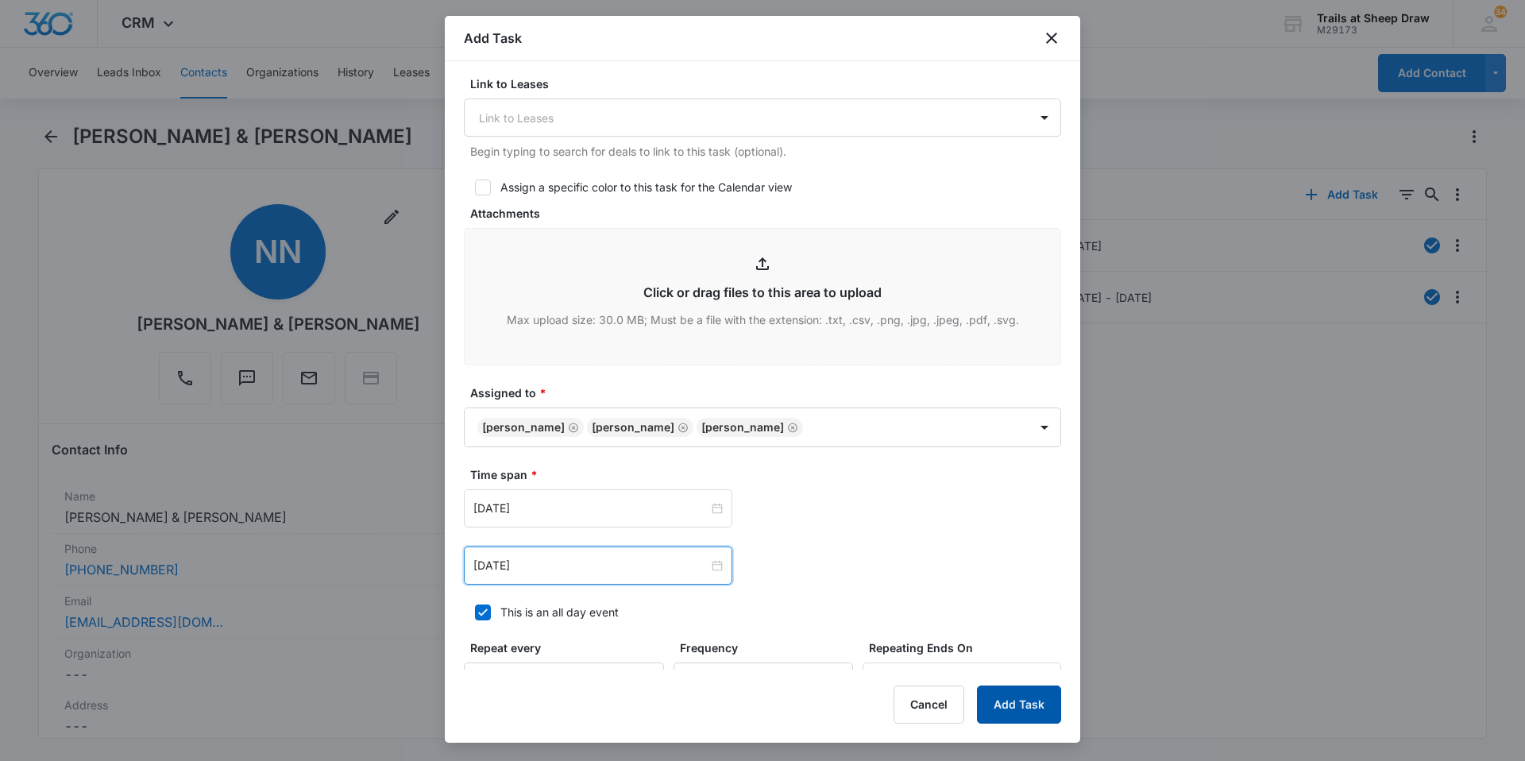
click at [1037, 701] on button "Add Task" at bounding box center [1019, 704] width 84 height 38
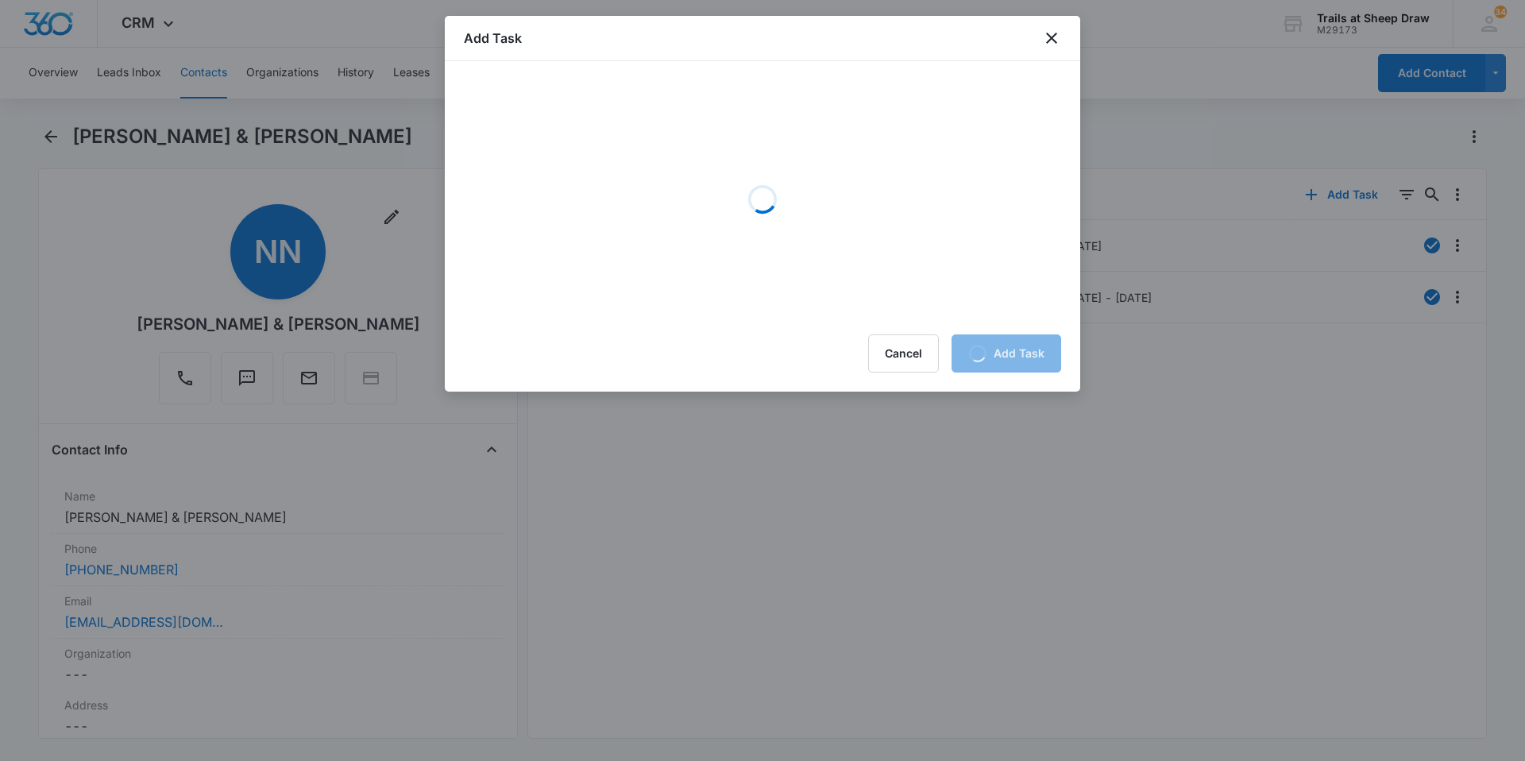
scroll to position [0, 0]
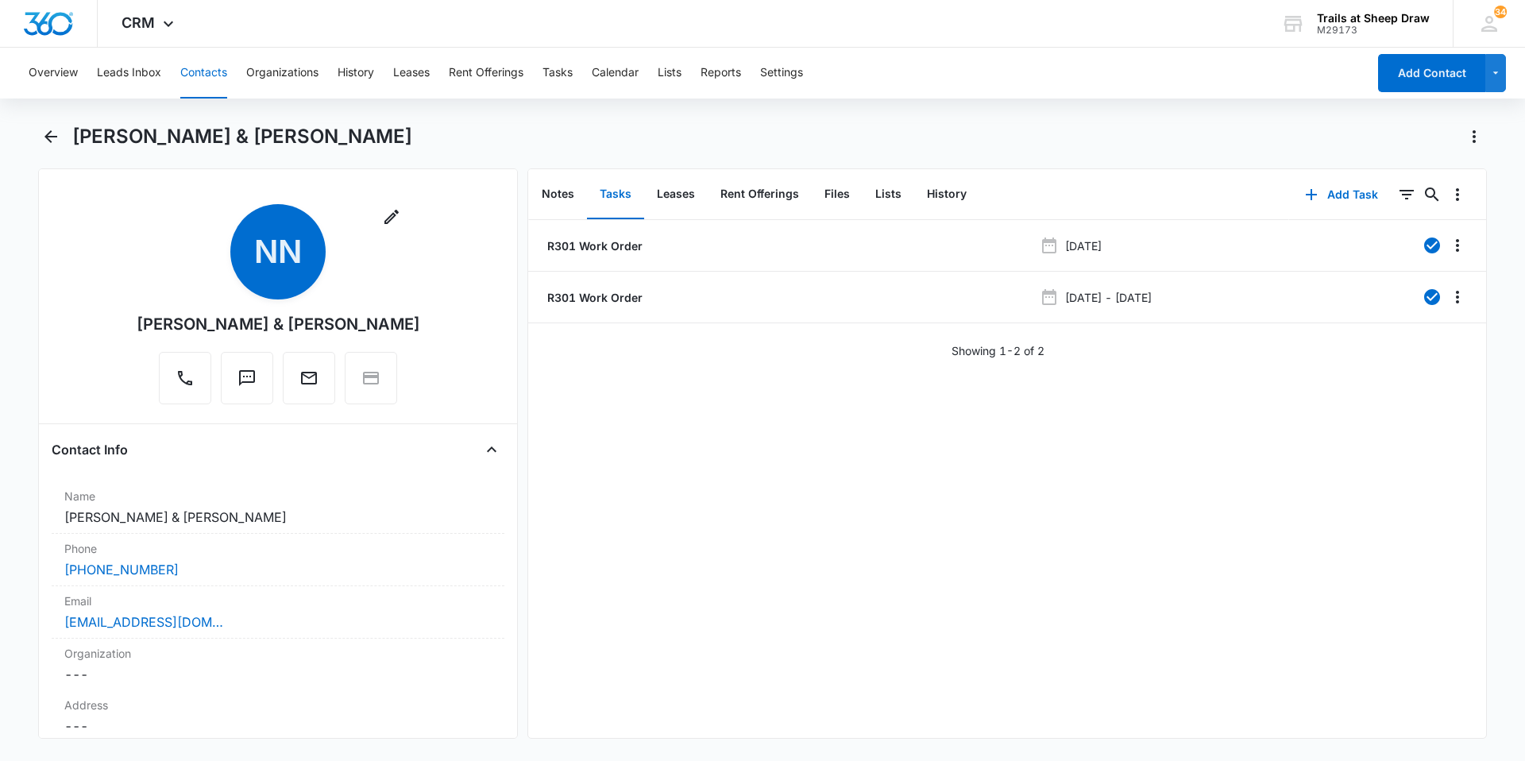
click at [219, 74] on button "Contacts" at bounding box center [203, 73] width 47 height 51
